Goal: Find specific page/section: Find specific page/section

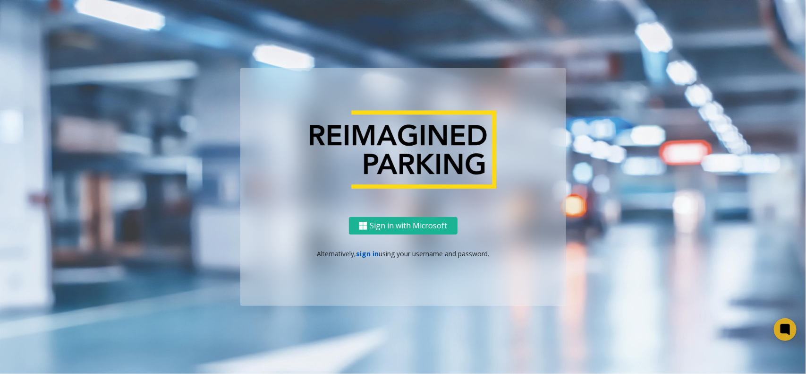
click at [367, 256] on link "sign in" at bounding box center [367, 253] width 23 height 9
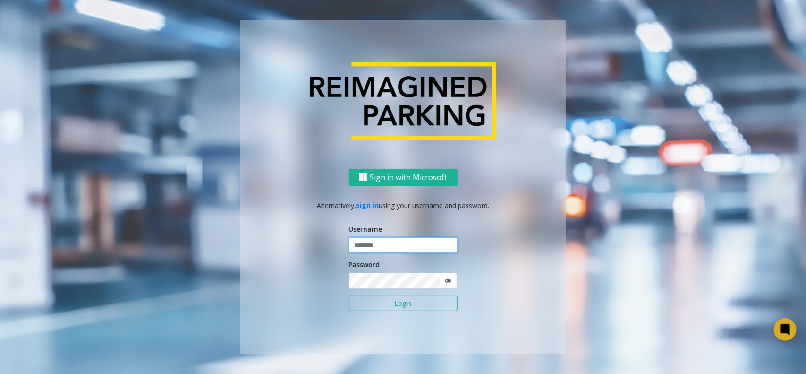
click at [390, 238] on input "text" at bounding box center [403, 245] width 109 height 16
click at [379, 238] on input "********" at bounding box center [403, 245] width 109 height 16
type input "********"
click at [349, 295] on button "Login" at bounding box center [403, 303] width 109 height 16
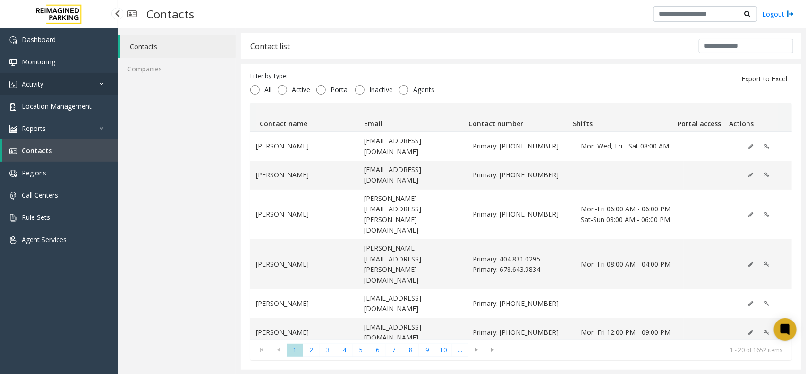
click at [0, 81] on link "Activity" at bounding box center [59, 84] width 118 height 22
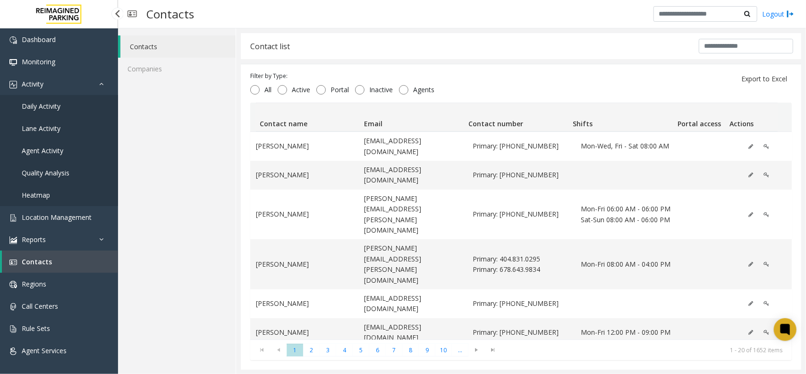
click at [60, 102] on span "Daily Activity" at bounding box center [41, 106] width 39 height 9
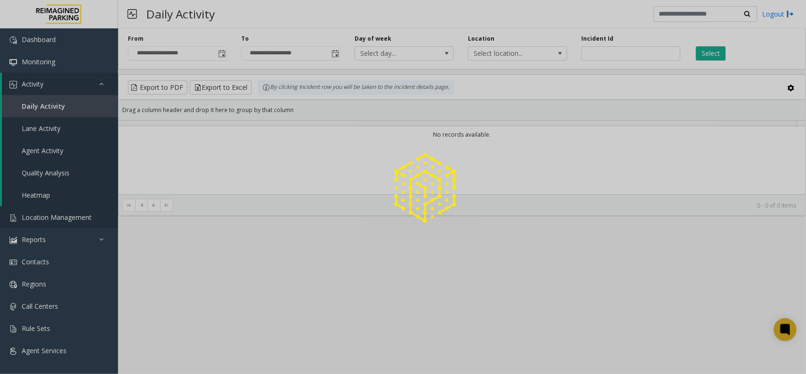
click at [34, 221] on div at bounding box center [403, 187] width 806 height 374
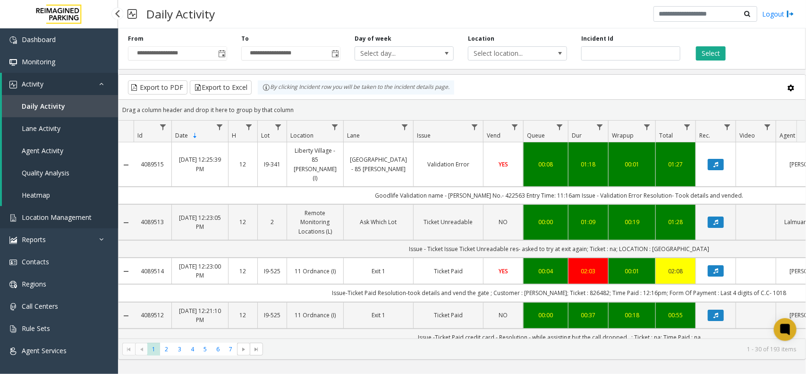
click at [71, 206] on link "Location Management" at bounding box center [59, 217] width 118 height 22
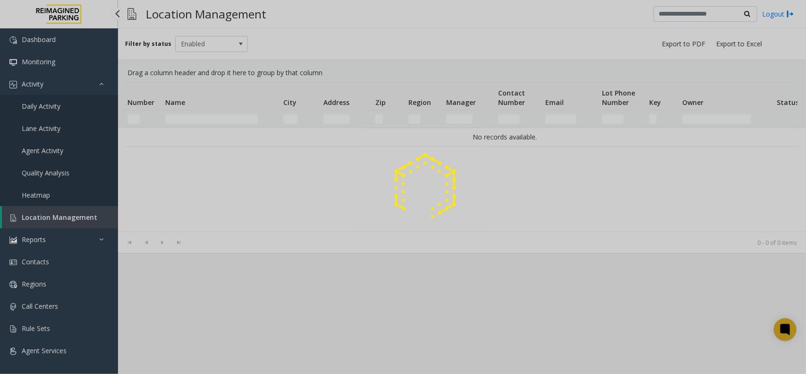
click at [65, 209] on div at bounding box center [403, 187] width 806 height 374
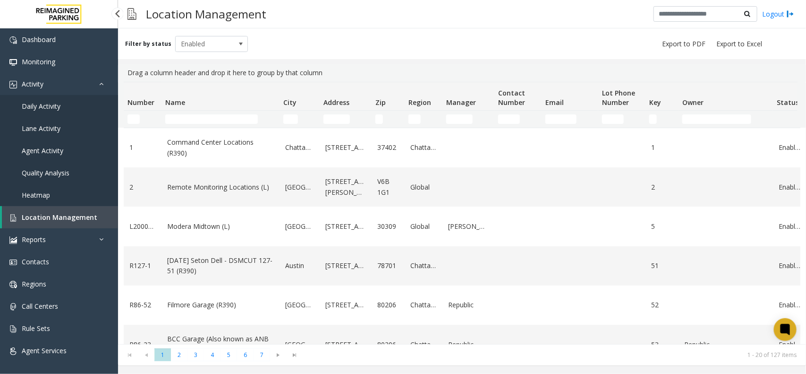
click at [56, 208] on link "Location Management" at bounding box center [60, 217] width 116 height 22
click at [222, 118] on input "Name Filter" at bounding box center [211, 118] width 93 height 9
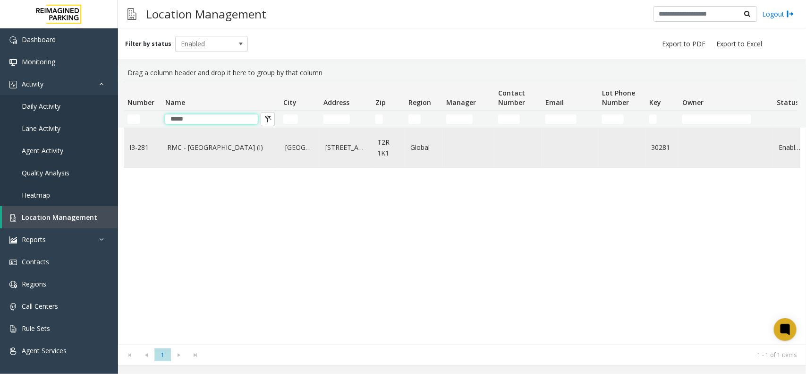
type input "*****"
click at [222, 146] on link "RMC - [GEOGRAPHIC_DATA] (I)" at bounding box center [220, 147] width 107 height 10
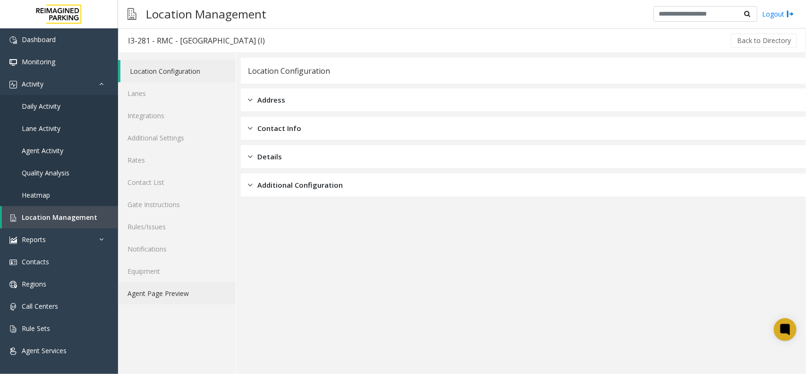
click at [179, 297] on link "Agent Page Preview" at bounding box center [177, 293] width 118 height 22
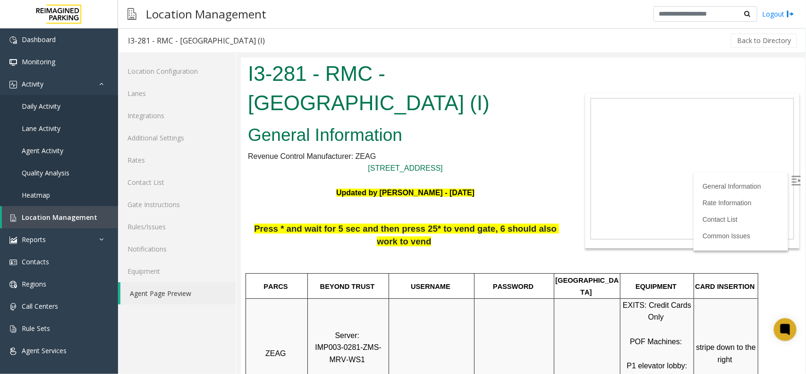
click at [792, 183] on label at bounding box center [797, 181] width 14 height 14
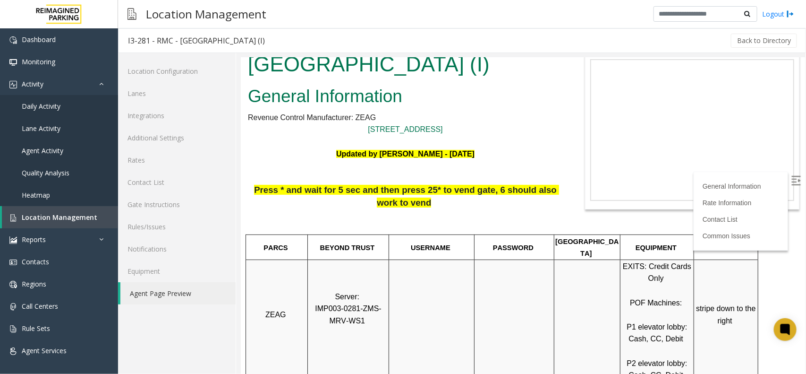
scroll to position [59, 0]
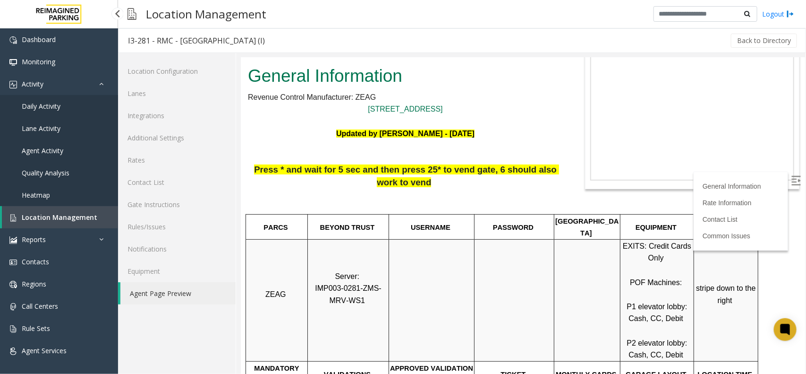
click at [77, 216] on span "Location Management" at bounding box center [60, 217] width 76 height 9
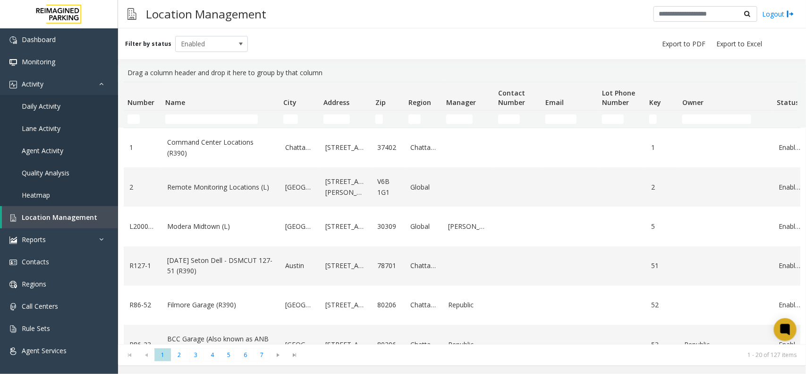
click at [202, 113] on td "Name Filter" at bounding box center [221, 119] width 118 height 17
click at [194, 121] on input "Name Filter" at bounding box center [211, 118] width 93 height 9
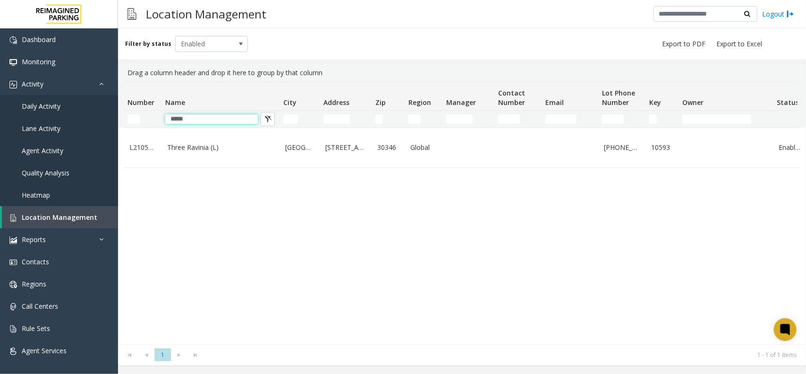
type input "*****"
click at [205, 157] on td "Three Ravinia (L)" at bounding box center [221, 147] width 118 height 39
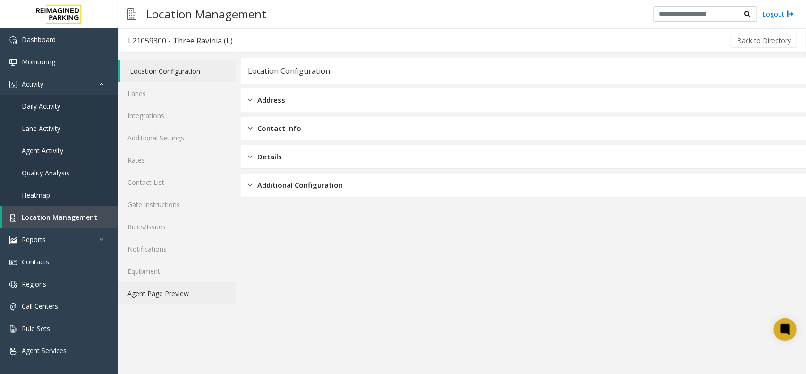
click at [192, 301] on link "Agent Page Preview" at bounding box center [177, 293] width 118 height 22
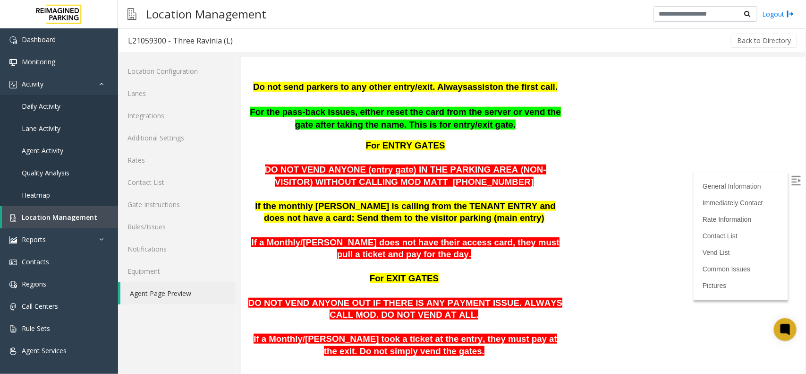
scroll to position [354, 0]
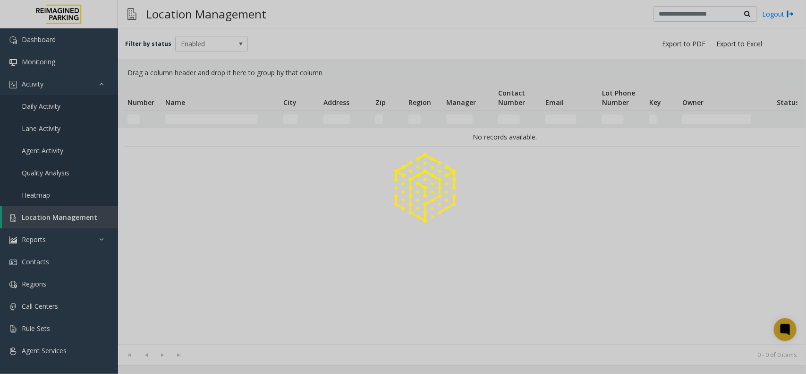
click at [237, 118] on div at bounding box center [403, 187] width 806 height 374
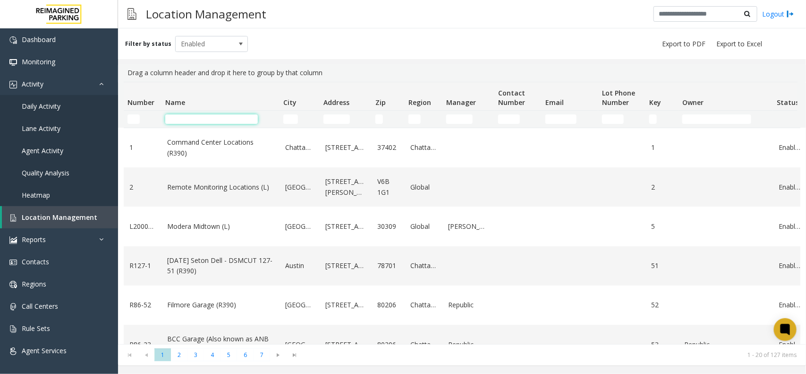
click at [237, 118] on input "Name Filter" at bounding box center [211, 118] width 93 height 9
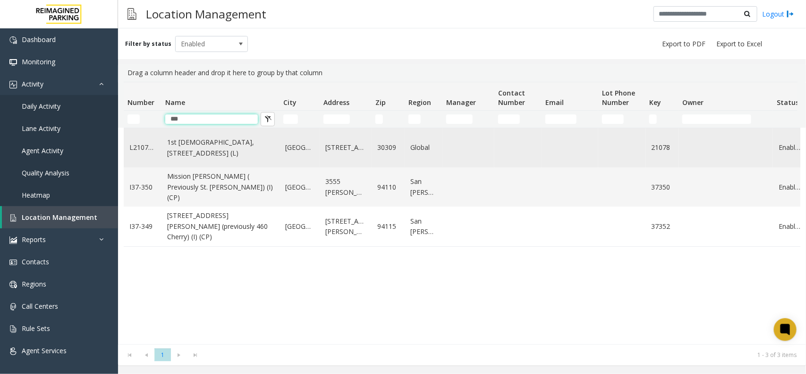
type input "***"
click at [228, 143] on link "1st Presbyterian, 1337 Peachtree St (L)" at bounding box center [220, 147] width 107 height 21
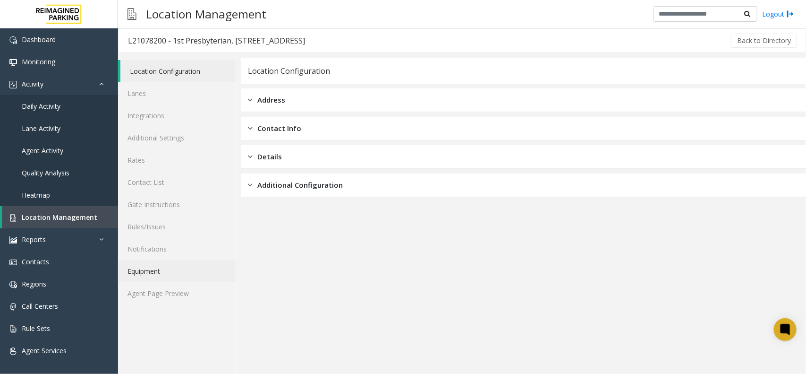
click at [194, 279] on link "Equipment" at bounding box center [177, 271] width 118 height 22
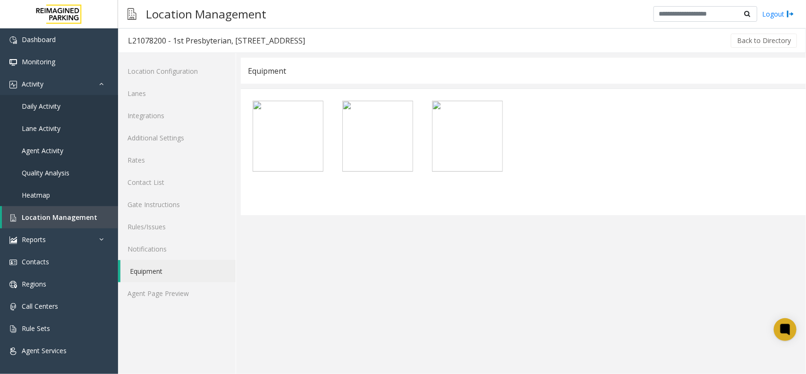
click at [187, 306] on div "Location Configuration Lanes Integrations Additional Settings Rates Contact Lis…" at bounding box center [177, 213] width 118 height 321
click at [185, 301] on link "Agent Page Preview" at bounding box center [177, 293] width 118 height 22
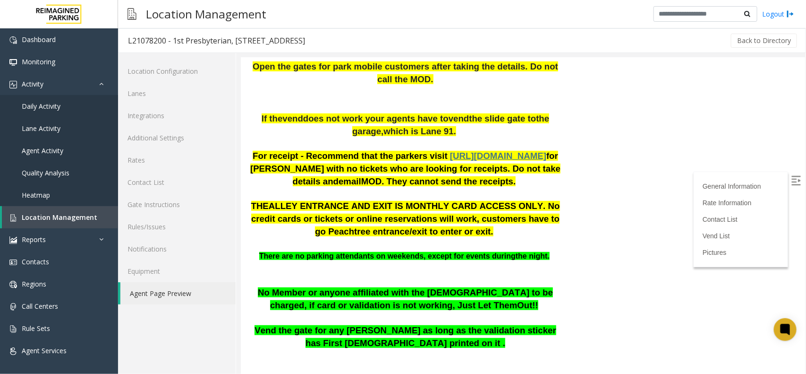
scroll to position [177, 0]
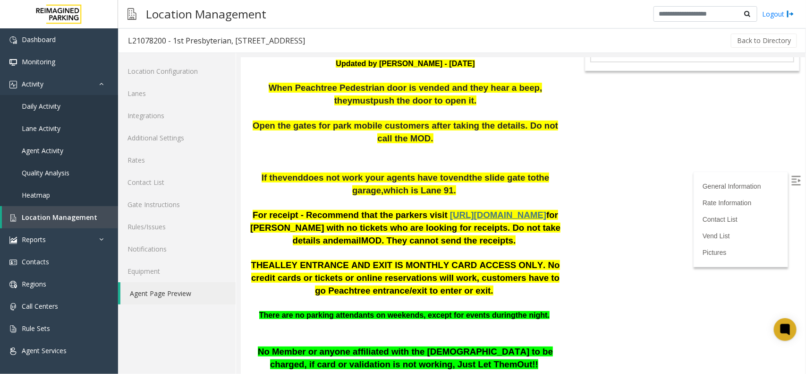
click at [791, 175] on img at bounding box center [795, 179] width 9 height 9
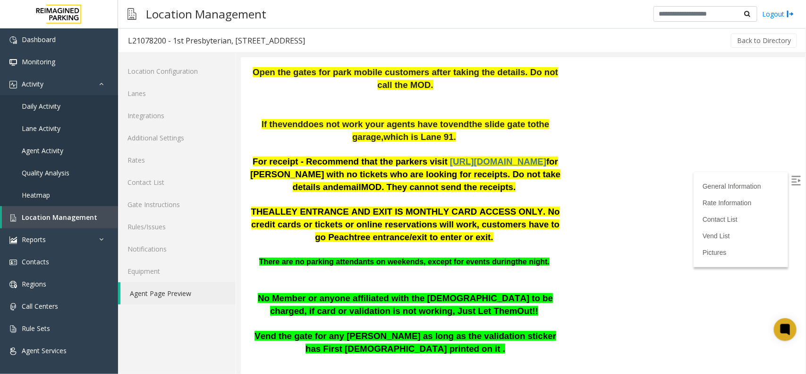
scroll to position [570, 0]
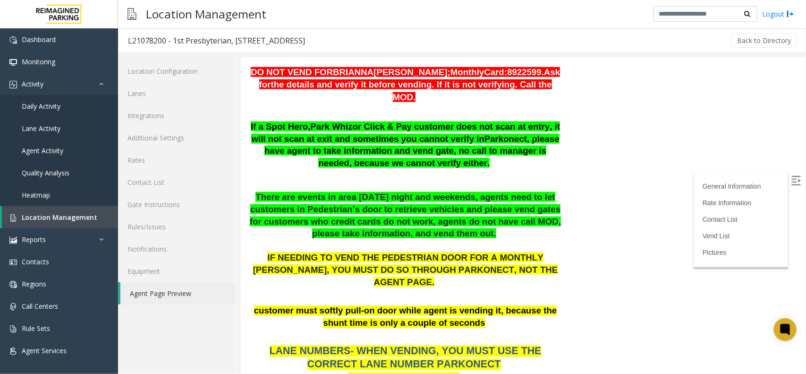
click at [423, 174] on p at bounding box center [404, 180] width 315 height 12
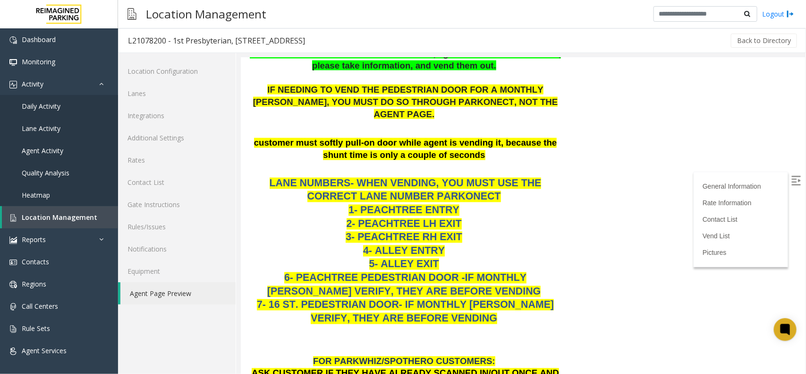
scroll to position [747, 0]
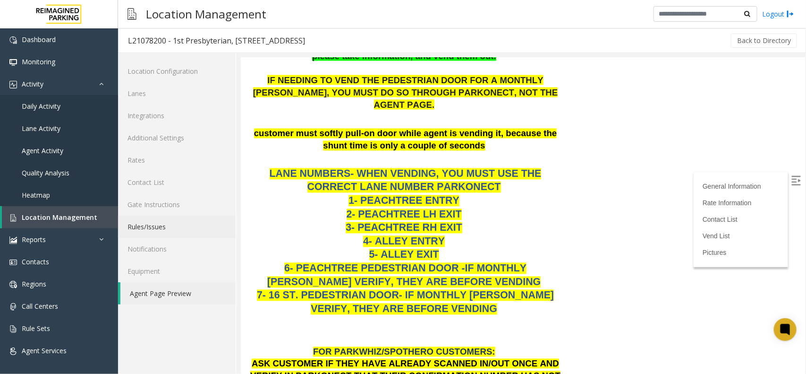
click at [142, 224] on link "Rules/Issues" at bounding box center [177, 226] width 118 height 22
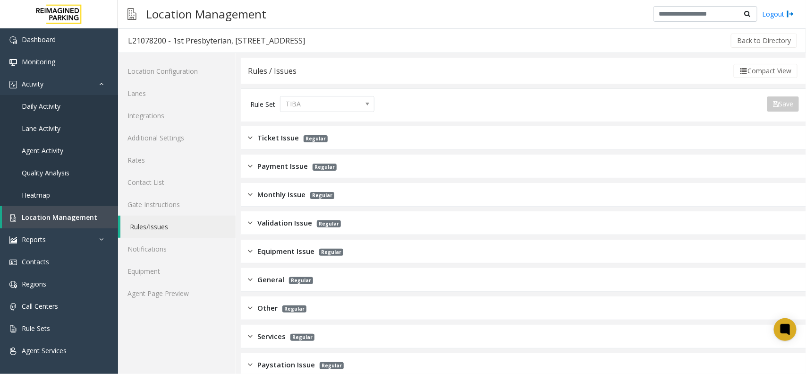
click at [300, 145] on div "Ticket Issue Regular" at bounding box center [523, 138] width 565 height 24
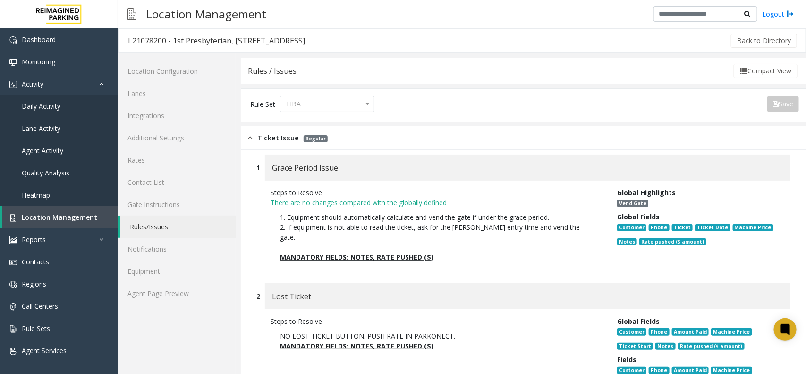
click at [300, 145] on div "Ticket Issue Regular" at bounding box center [523, 138] width 565 height 24
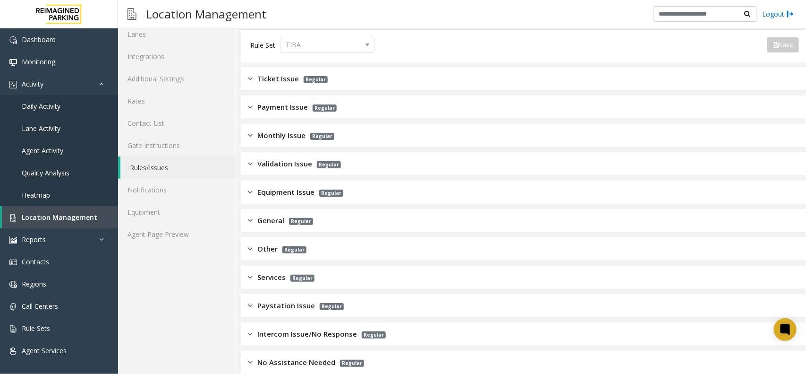
scroll to position [71, 0]
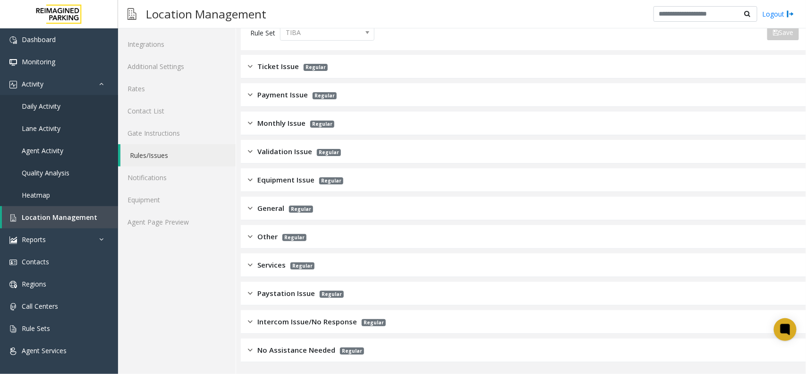
click at [303, 350] on span "No Assistance Needed" at bounding box center [296, 349] width 78 height 11
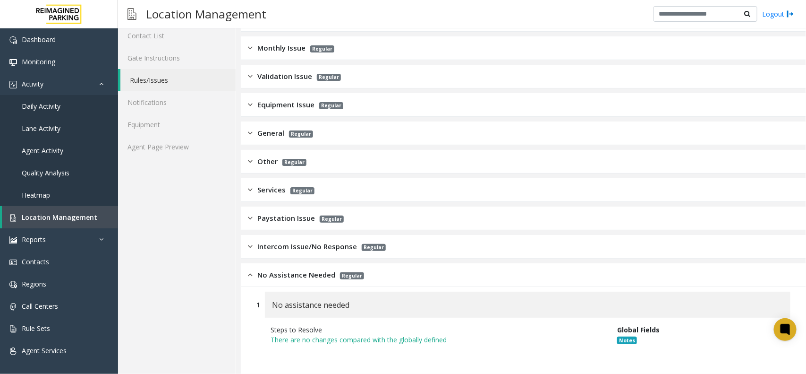
scroll to position [160, 0]
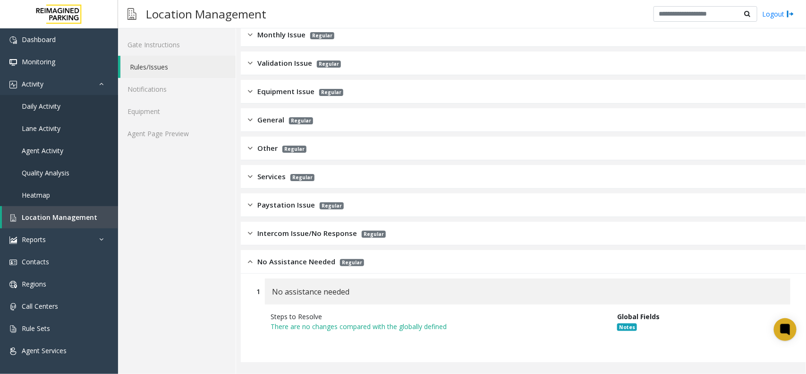
click at [303, 238] on span "Intercom Issue/No Response" at bounding box center [307, 233] width 100 height 11
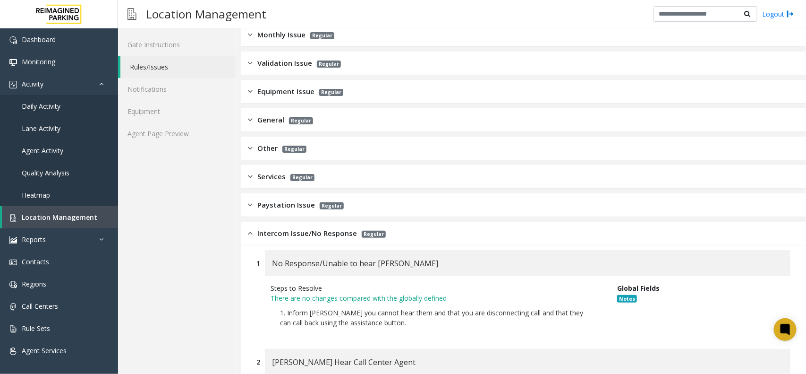
click at [303, 238] on span "Intercom Issue/No Response" at bounding box center [307, 233] width 100 height 11
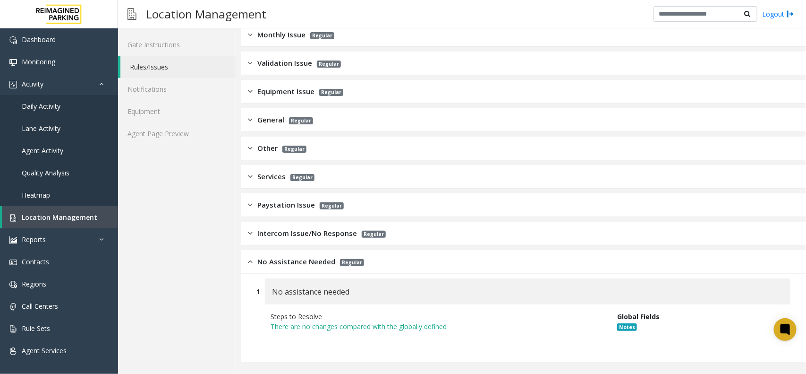
click at [287, 95] on span "Equipment Issue" at bounding box center [285, 91] width 57 height 11
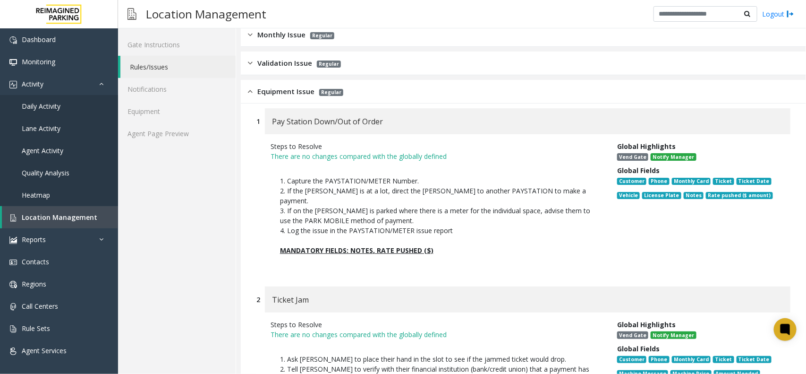
click at [287, 95] on span "Equipment Issue" at bounding box center [285, 91] width 57 height 11
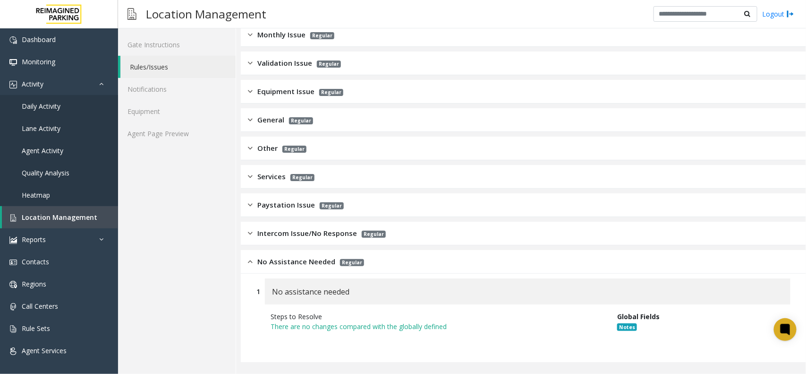
scroll to position [42, 0]
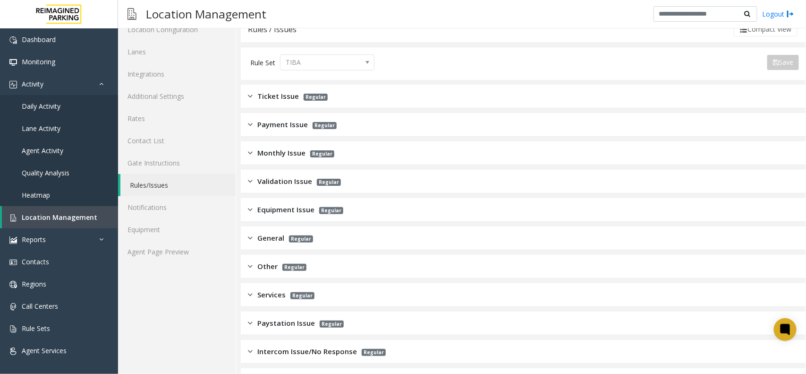
click at [277, 176] on span "Validation Issue" at bounding box center [284, 181] width 55 height 11
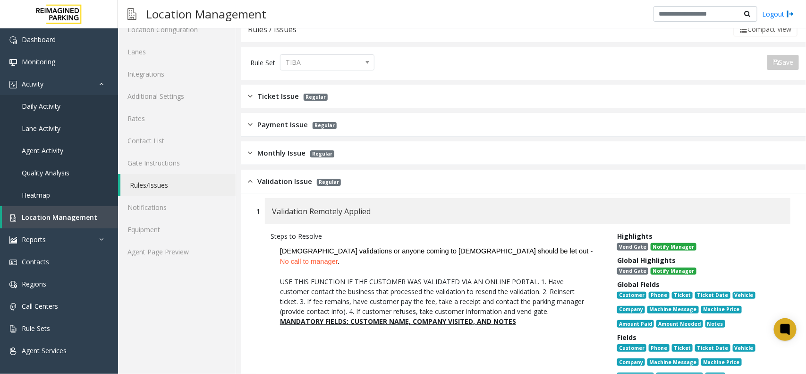
click at [315, 126] on span "Regular" at bounding box center [325, 125] width 24 height 7
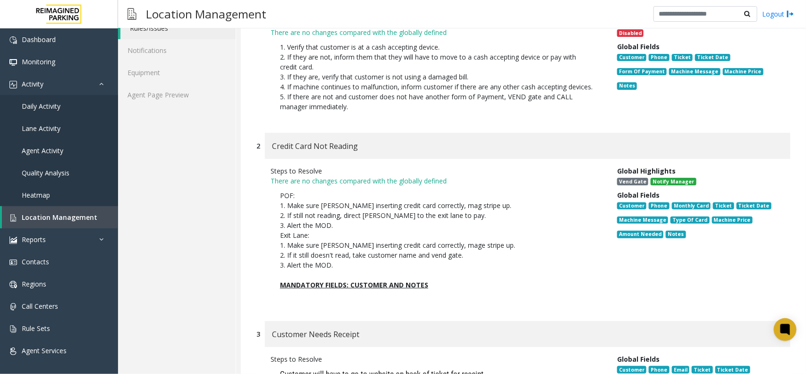
scroll to position [219, 0]
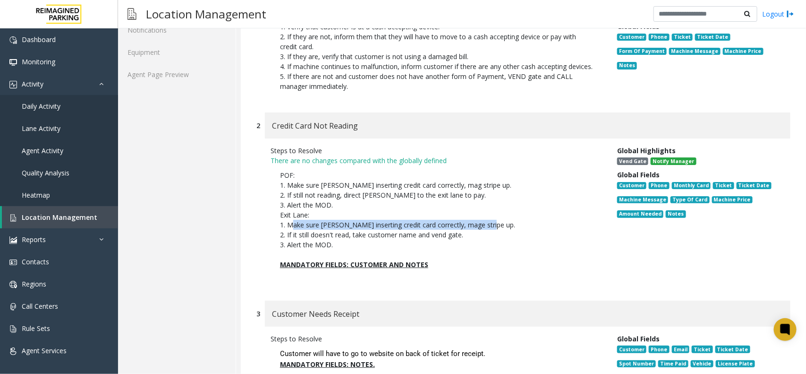
drag, startPoint x: 287, startPoint y: 231, endPoint x: 489, endPoint y: 230, distance: 202.1
click at [489, 230] on p "POF: 1. Make sure parker inserting credit card correctly, mag stripe up. 2. If …" at bounding box center [437, 209] width 314 height 79
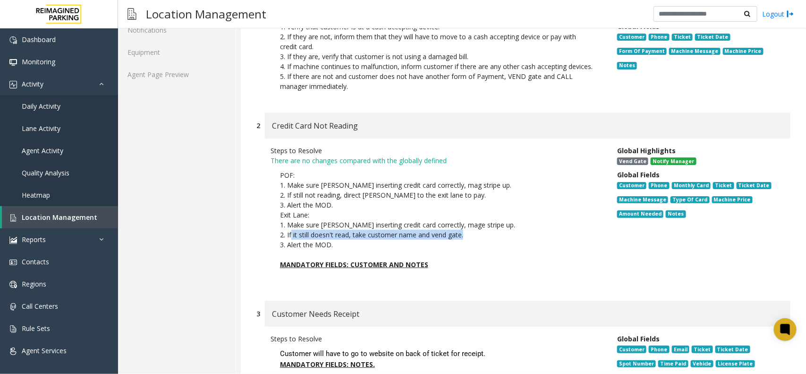
drag, startPoint x: 289, startPoint y: 248, endPoint x: 460, endPoint y: 246, distance: 171.9
click at [460, 246] on p "POF: 1. Make sure parker inserting credit card correctly, mag stripe up. 2. If …" at bounding box center [437, 209] width 314 height 79
click at [412, 241] on p "POF: 1. Make sure parker inserting credit card correctly, mag stripe up. 2. If …" at bounding box center [437, 209] width 314 height 79
click at [55, 209] on link "Location Management" at bounding box center [60, 217] width 116 height 22
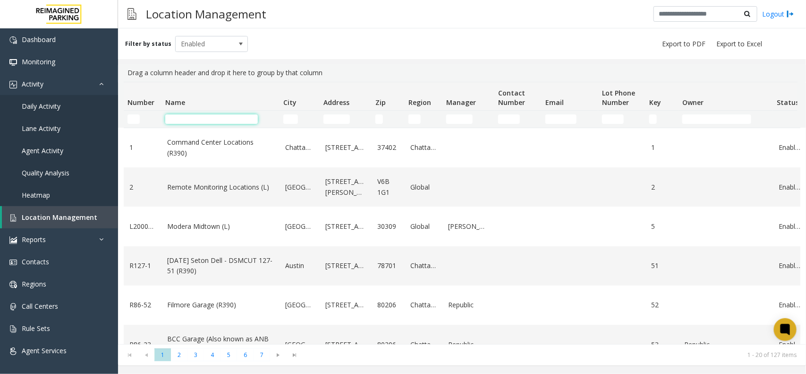
click at [240, 121] on input "Name Filter" at bounding box center [211, 118] width 93 height 9
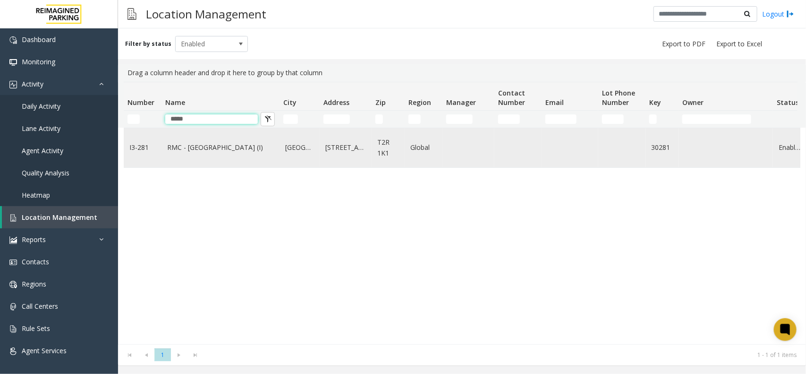
type input "*****"
click at [223, 156] on td "RMC - [GEOGRAPHIC_DATA] (I)" at bounding box center [221, 147] width 118 height 39
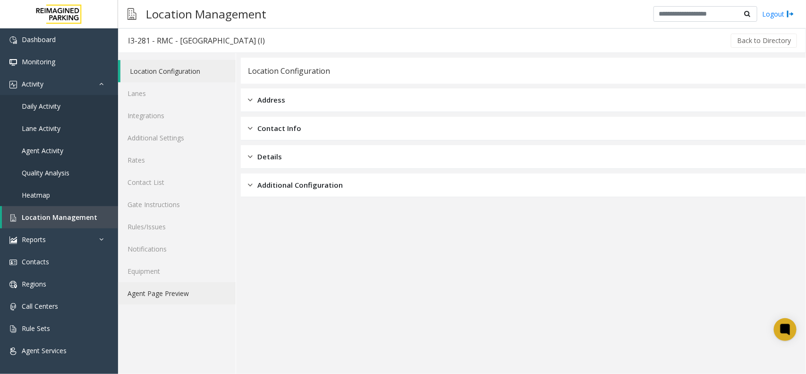
click at [213, 283] on link "Agent Page Preview" at bounding box center [177, 293] width 118 height 22
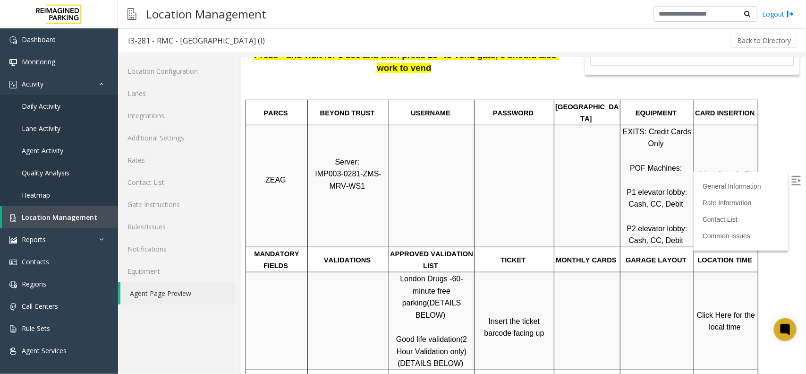
scroll to position [177, 0]
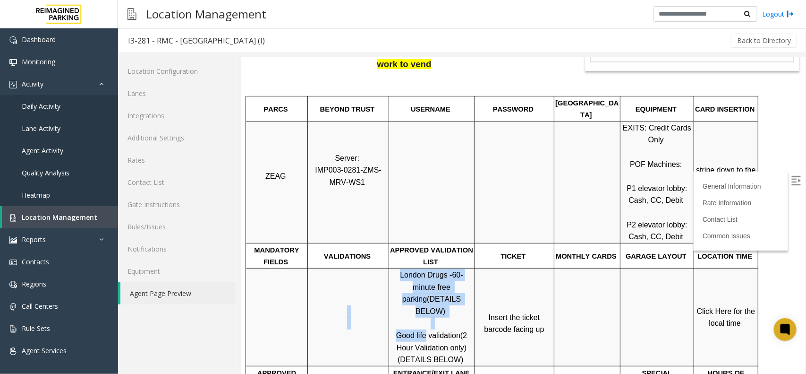
drag, startPoint x: 425, startPoint y: 310, endPoint x: 388, endPoint y: 310, distance: 36.8
click at [388, 310] on tr "London Drugs - 60-minute free parking (DETAILS BELOW) Good life validation (2 H…" at bounding box center [502, 317] width 512 height 98
drag, startPoint x: 407, startPoint y: 308, endPoint x: 413, endPoint y: 307, distance: 6.2
click at [409, 331] on span "Good life validation" at bounding box center [428, 335] width 64 height 8
click at [425, 331] on span "Good life validation" at bounding box center [428, 335] width 64 height 8
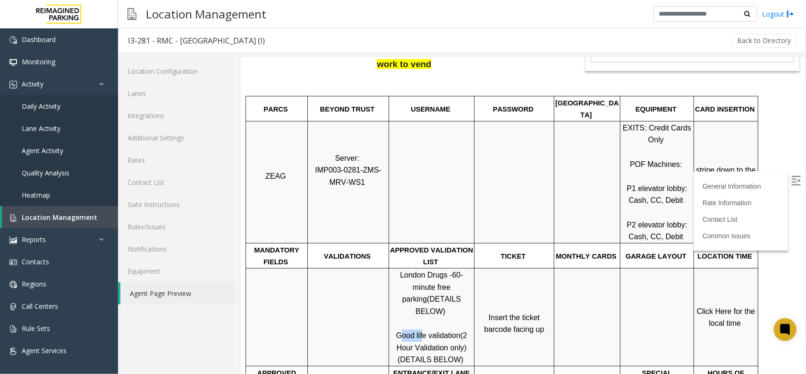
drag, startPoint x: 423, startPoint y: 312, endPoint x: 404, endPoint y: 312, distance: 18.9
click at [404, 331] on span "Good life validation" at bounding box center [428, 335] width 64 height 8
click at [429, 331] on span "Good life validation" at bounding box center [428, 335] width 64 height 8
drag, startPoint x: 426, startPoint y: 310, endPoint x: 394, endPoint y: 311, distance: 31.7
click at [394, 311] on p "London Drugs - 60-minute free parking (DETAILS BELOW) Good life validation (2 H…" at bounding box center [431, 316] width 84 height 97
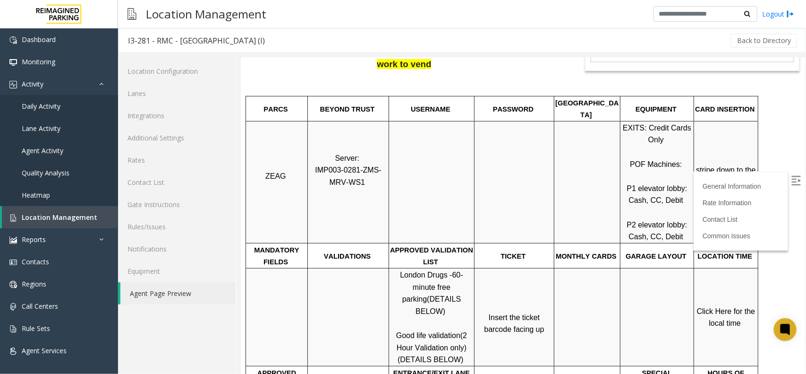
click at [719, 311] on span "Click Here for the local time" at bounding box center [727, 317] width 60 height 20
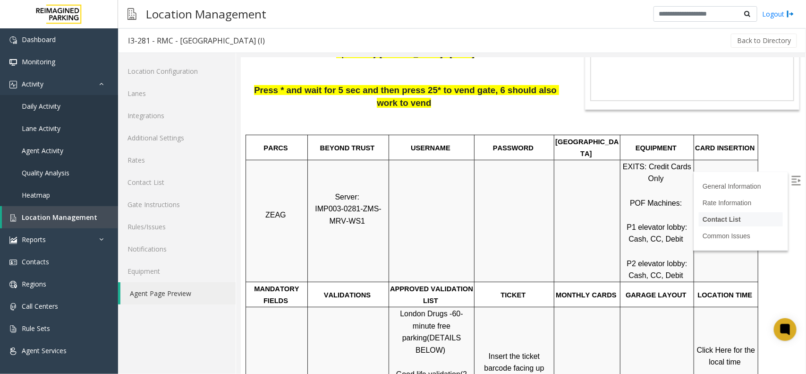
scroll to position [118, 0]
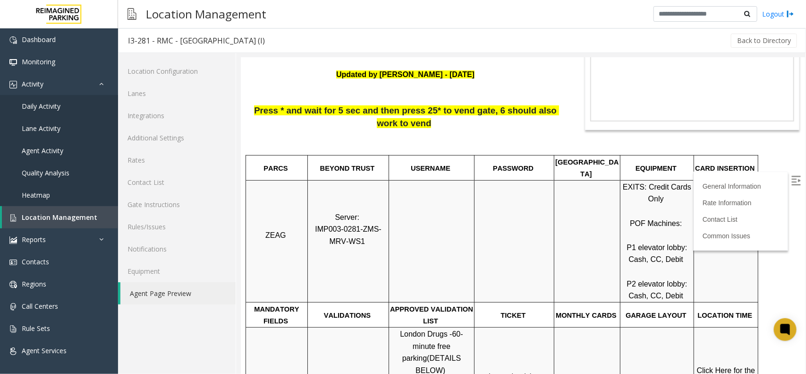
click at [790, 185] on label at bounding box center [797, 181] width 14 height 14
drag, startPoint x: 697, startPoint y: 216, endPoint x: 736, endPoint y: 230, distance: 42.0
click at [736, 230] on p "stripe down to the right" at bounding box center [725, 240] width 63 height 36
click at [738, 226] on p "stripe down to the right" at bounding box center [725, 240] width 63 height 36
drag, startPoint x: 737, startPoint y: 230, endPoint x: 696, endPoint y: 219, distance: 42.5
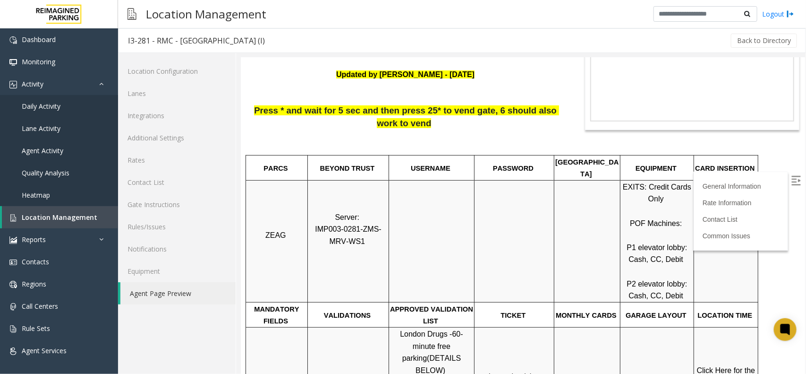
click at [696, 222] on p "stripe down to the right" at bounding box center [725, 240] width 63 height 36
click at [716, 194] on td "stripe down to the right" at bounding box center [726, 240] width 64 height 122
click at [86, 214] on span "Location Management" at bounding box center [60, 217] width 76 height 9
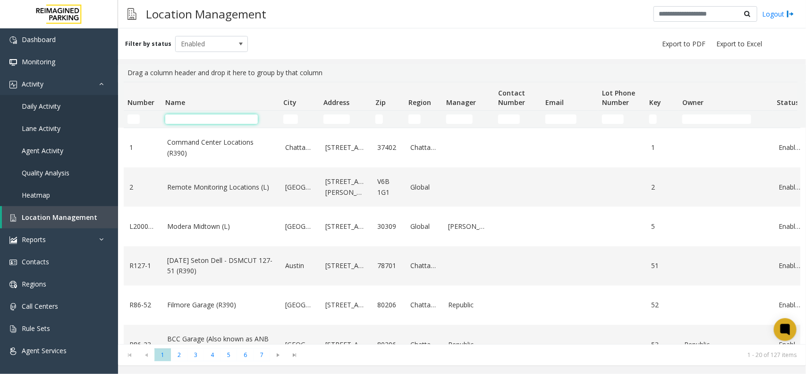
click at [229, 123] on input "Name Filter" at bounding box center [211, 118] width 93 height 9
